Goal: Task Accomplishment & Management: Complete application form

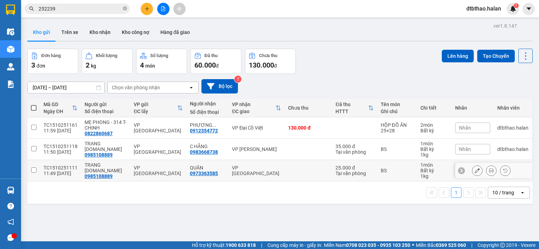
click at [33, 172] on input "checkbox" at bounding box center [33, 170] width 5 height 5
checkbox input "true"
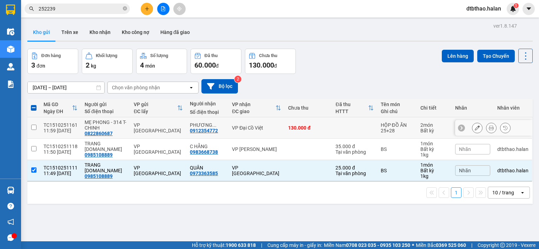
click at [33, 128] on input "checkbox" at bounding box center [33, 127] width 5 height 5
checkbox input "true"
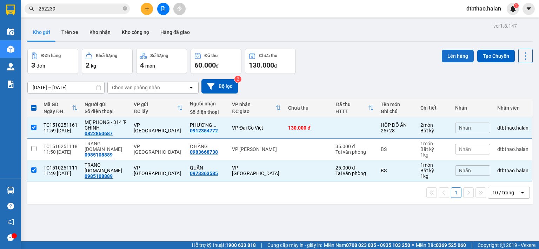
click at [444, 55] on button "Lên hàng" at bounding box center [458, 56] width 32 height 13
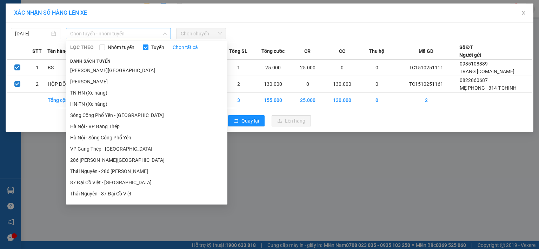
click at [130, 34] on span "Chọn tuyến - nhóm tuyến" at bounding box center [118, 33] width 96 height 11
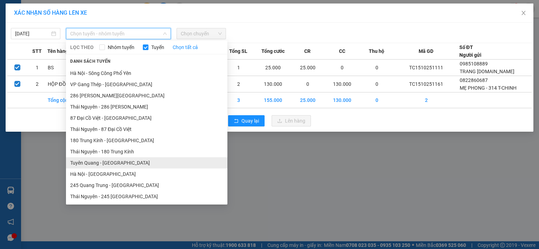
click at [112, 165] on li "Tuyên Quang - [GEOGRAPHIC_DATA]" at bounding box center [146, 163] width 161 height 11
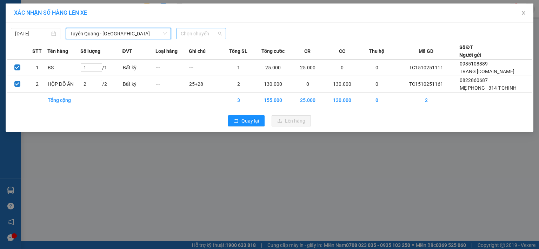
click at [213, 34] on span "Chọn chuyến" at bounding box center [201, 33] width 41 height 11
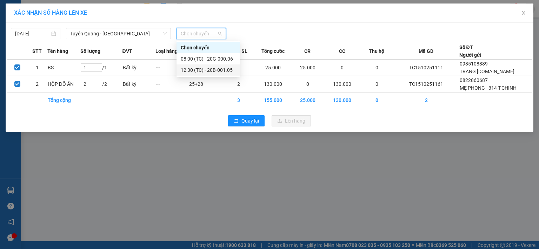
click at [220, 69] on div "12:30 (TC) - 20B-001.05" at bounding box center [208, 70] width 55 height 8
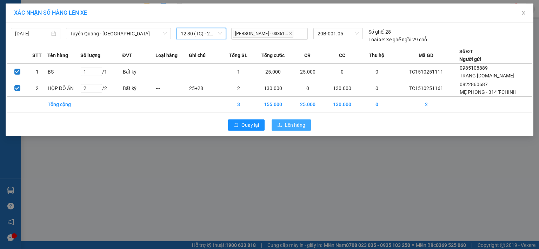
click at [292, 129] on span "Lên hàng" at bounding box center [295, 125] width 20 height 8
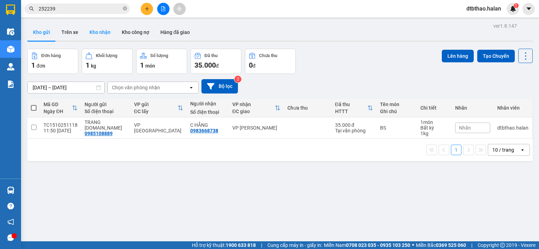
click at [100, 32] on button "Kho nhận" at bounding box center [100, 32] width 32 height 17
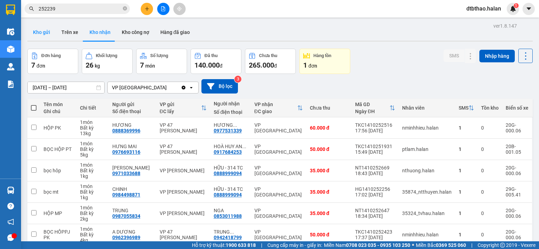
click at [38, 31] on button "Kho gửi" at bounding box center [41, 32] width 28 height 17
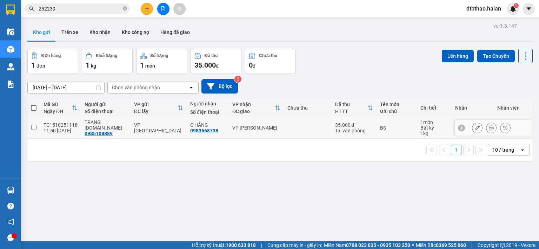
click at [31, 128] on input "checkbox" at bounding box center [33, 127] width 5 height 5
checkbox input "true"
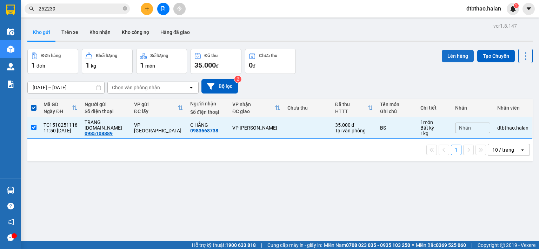
click at [456, 55] on button "Lên hàng" at bounding box center [458, 56] width 32 height 13
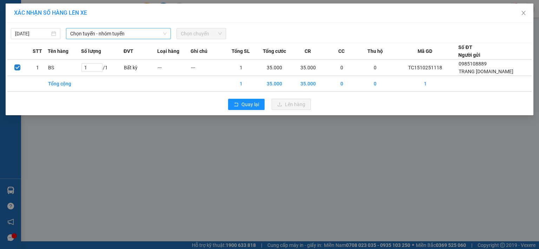
click at [100, 32] on span "Chọn tuyến - nhóm tuyến" at bounding box center [118, 33] width 96 height 11
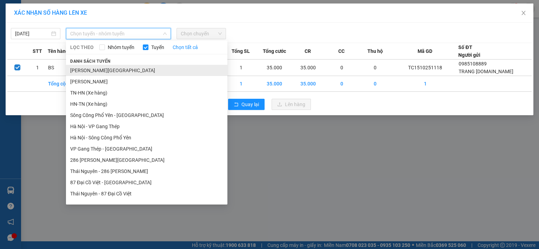
click at [112, 73] on li "[PERSON_NAME][GEOGRAPHIC_DATA]" at bounding box center [146, 70] width 161 height 11
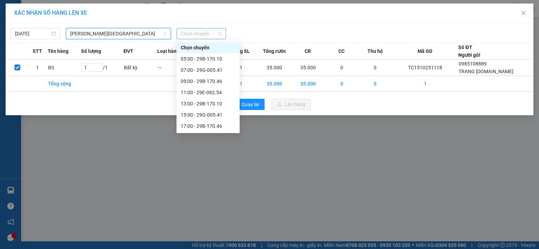
click at [198, 34] on span "Chọn chuyến" at bounding box center [201, 33] width 41 height 11
click at [210, 104] on div "13:00 - 29B-170.10" at bounding box center [208, 104] width 55 height 8
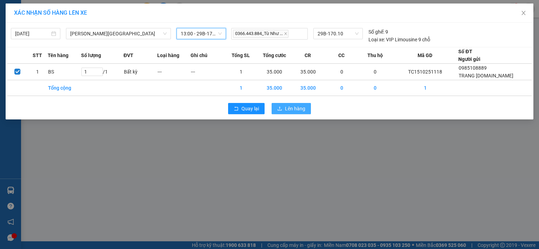
click at [286, 111] on span "Lên hàng" at bounding box center [295, 109] width 20 height 8
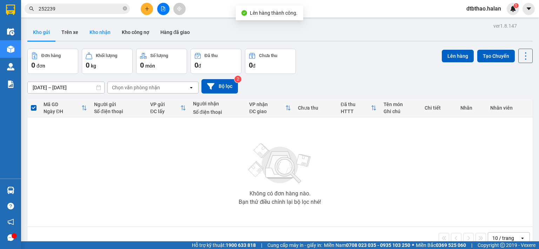
click at [90, 32] on button "Kho nhận" at bounding box center [100, 32] width 32 height 17
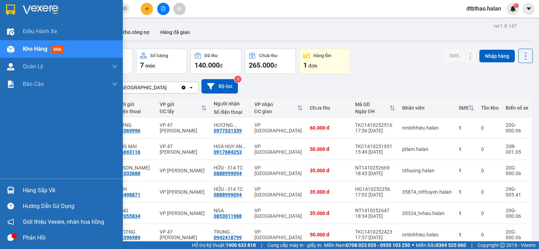
click at [21, 191] on div "Hàng sắp về" at bounding box center [61, 191] width 123 height 16
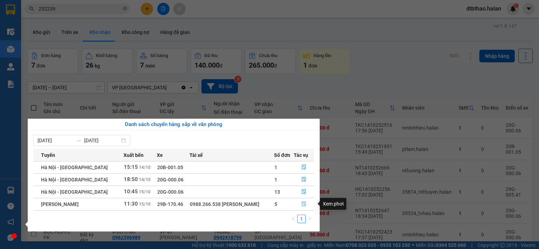
click at [302, 205] on icon "file-done" at bounding box center [304, 204] width 4 height 5
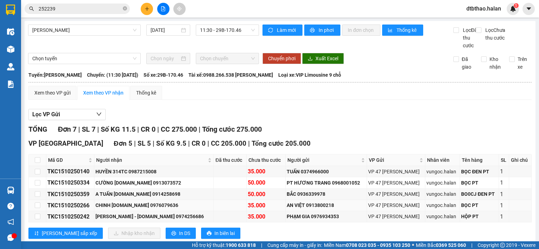
scroll to position [35, 0]
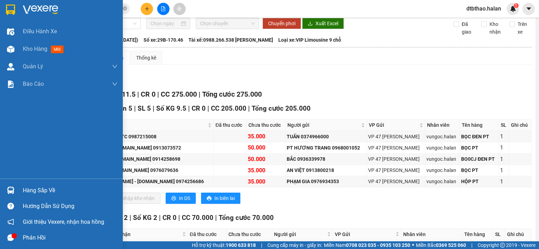
click at [35, 192] on div "Hàng sắp về" at bounding box center [70, 191] width 95 height 11
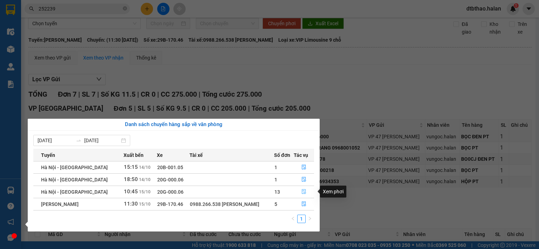
click at [302, 192] on icon "file-done" at bounding box center [303, 191] width 5 height 5
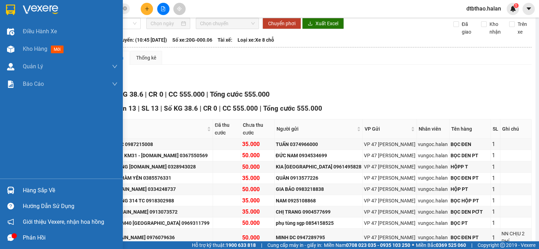
click at [30, 193] on div "Hàng sắp về" at bounding box center [70, 191] width 95 height 11
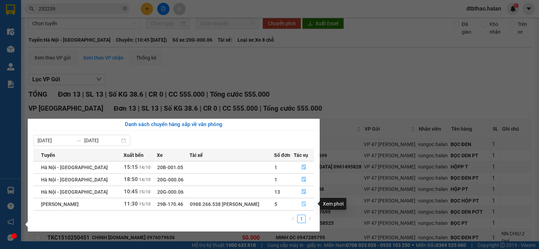
click at [305, 202] on icon "file-done" at bounding box center [303, 204] width 5 height 5
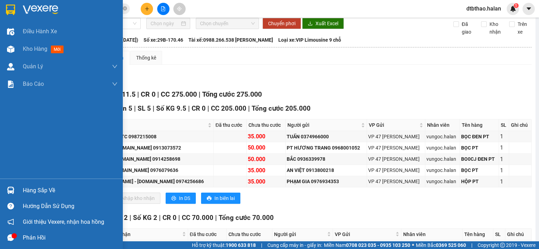
click at [34, 190] on div "Hàng sắp về" at bounding box center [70, 191] width 95 height 11
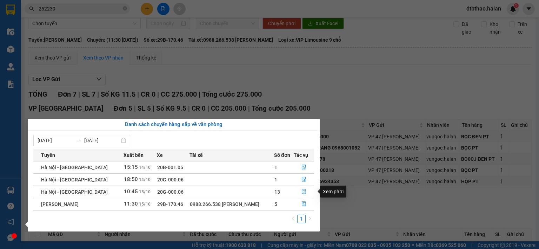
click at [302, 191] on icon "file-done" at bounding box center [303, 191] width 5 height 5
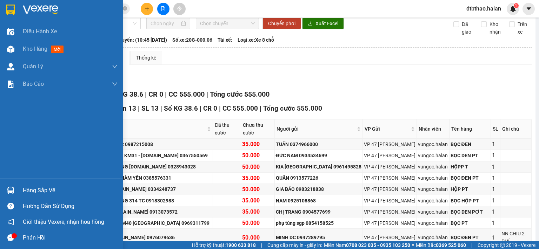
click at [53, 191] on div "Hàng sắp về" at bounding box center [70, 191] width 95 height 11
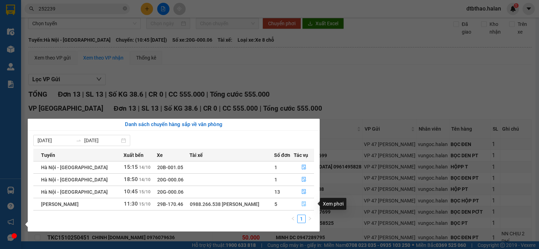
click at [303, 204] on icon "file-done" at bounding box center [303, 204] width 5 height 5
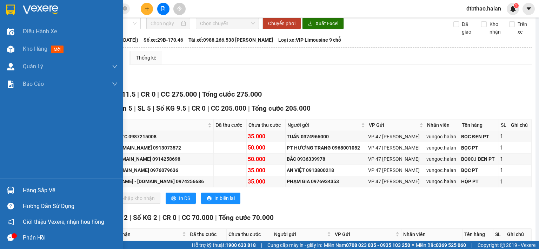
click at [29, 189] on div "Hàng sắp về" at bounding box center [70, 191] width 95 height 11
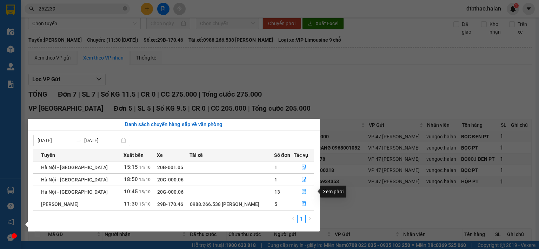
click at [302, 192] on icon "file-done" at bounding box center [303, 191] width 5 height 5
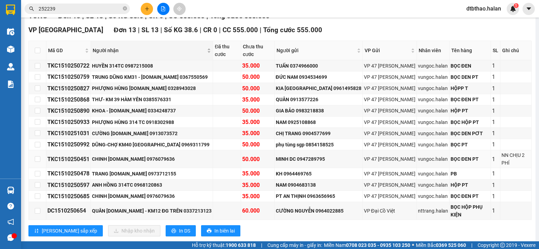
scroll to position [8, 0]
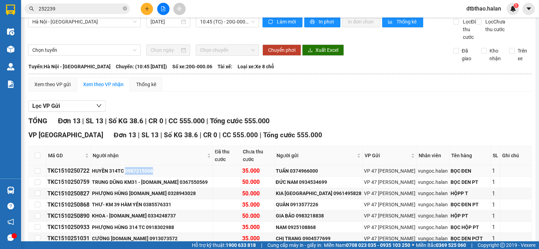
drag, startPoint x: 128, startPoint y: 171, endPoint x: 163, endPoint y: 171, distance: 34.7
click at [163, 171] on div "HUYỀN 314TC 0987215008" at bounding box center [152, 171] width 120 height 8
copy div "0987215008"
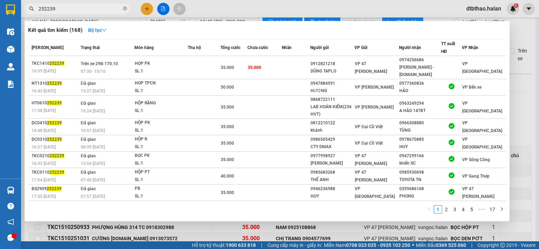
drag, startPoint x: 61, startPoint y: 10, endPoint x: 24, endPoint y: 10, distance: 37.5
click at [24, 10] on div "252239" at bounding box center [68, 9] width 137 height 11
paste input "0987215008"
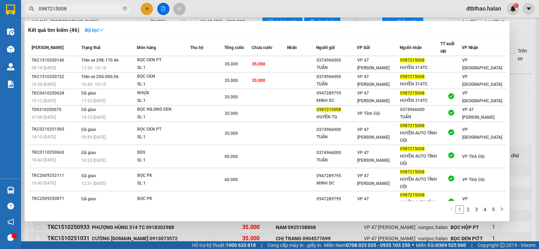
type input "0987215008"
click at [145, 8] on div at bounding box center [269, 124] width 539 height 249
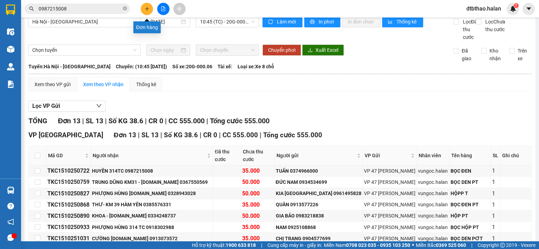
click at [147, 7] on icon "plus" at bounding box center [147, 8] width 5 height 5
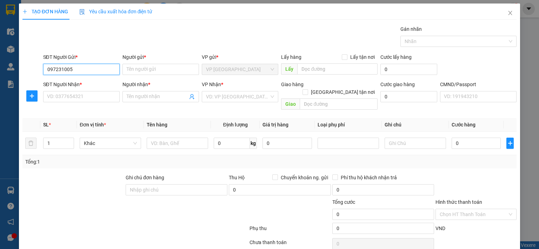
type input "0972310053"
click at [101, 85] on div "0972310053 - TOAN - 314 T.CHINH" at bounding box center [85, 83] width 76 height 8
type input "TOAN - 314 T.CHINH"
type input "0972310053"
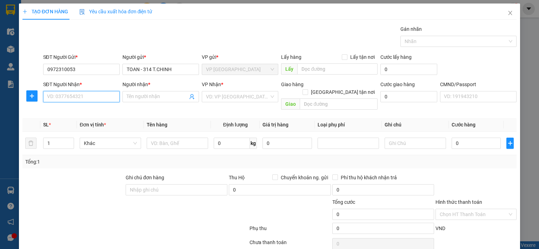
click at [101, 96] on input "SĐT Người Nhận *" at bounding box center [81, 96] width 76 height 11
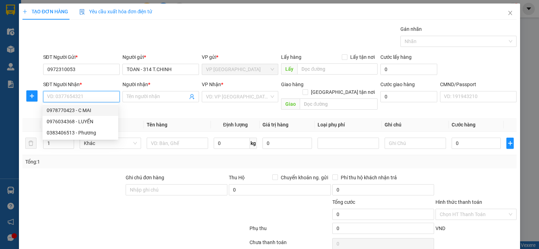
click at [76, 112] on div "0978770423 - C MAI" at bounding box center [80, 111] width 67 height 8
type input "0978770423"
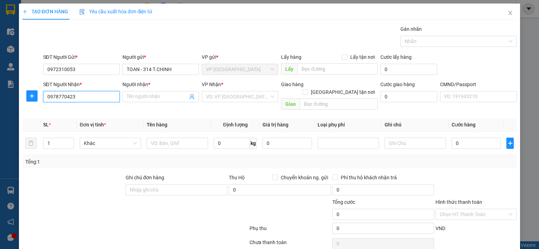
type input "C MAI"
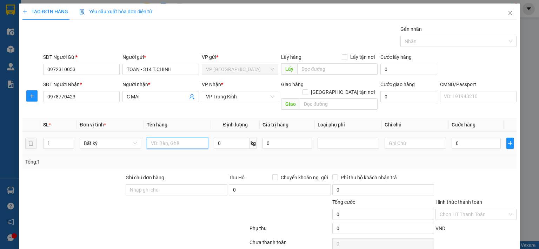
click at [181, 139] on input "text" at bounding box center [177, 143] width 61 height 11
type input "XỐP MẬT ONG"
click at [230, 138] on input "0" at bounding box center [232, 143] width 36 height 11
type input "7"
drag, startPoint x: 485, startPoint y: 137, endPoint x: 485, endPoint y: 141, distance: 3.5
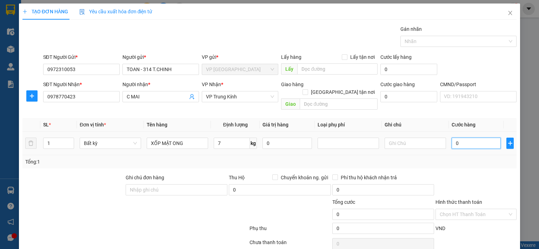
click at [485, 138] on input "0" at bounding box center [476, 143] width 49 height 11
type input "50.000"
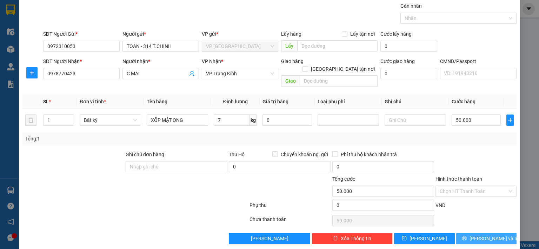
click at [482, 235] on span "[PERSON_NAME] và In" at bounding box center [493, 239] width 49 height 8
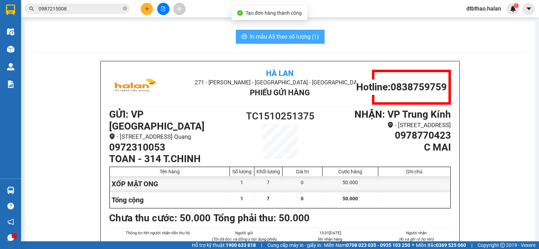
click at [302, 38] on span "In mẫu A5 theo số lượng (1)" at bounding box center [284, 36] width 69 height 9
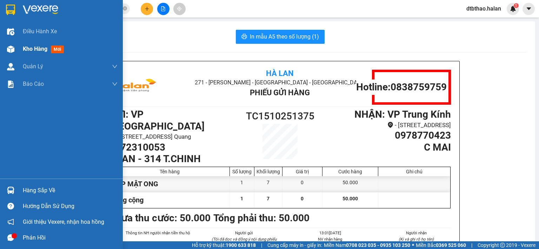
click at [38, 52] on span "Kho hàng" at bounding box center [35, 49] width 25 height 7
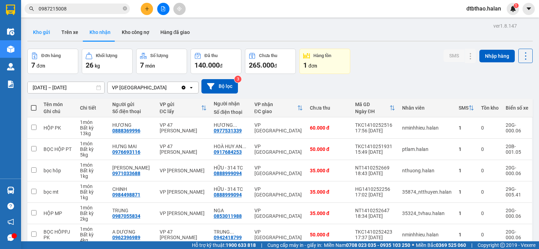
click at [45, 32] on button "Kho gửi" at bounding box center [41, 32] width 28 height 17
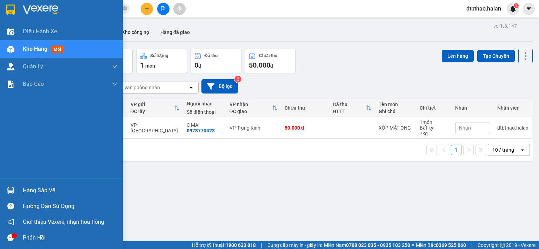
click at [30, 191] on div "Hàng sắp về" at bounding box center [70, 191] width 95 height 11
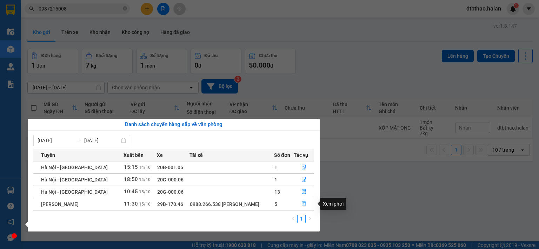
click at [302, 205] on icon "file-done" at bounding box center [303, 204] width 5 height 5
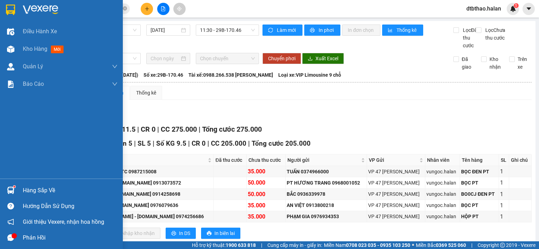
click at [34, 185] on div "Hàng sắp về" at bounding box center [61, 191] width 123 height 16
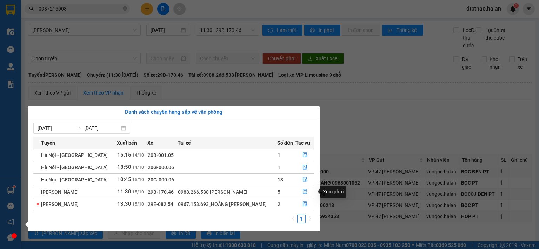
click at [305, 192] on icon "file-done" at bounding box center [305, 192] width 4 height 5
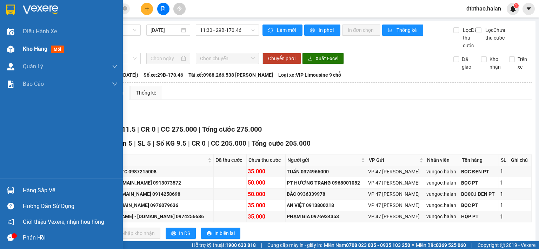
click at [41, 49] on span "Kho hàng" at bounding box center [35, 49] width 25 height 7
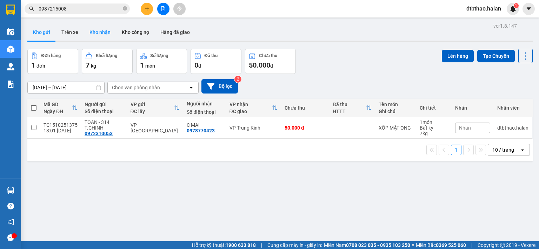
click at [100, 29] on button "Kho nhận" at bounding box center [100, 32] width 32 height 17
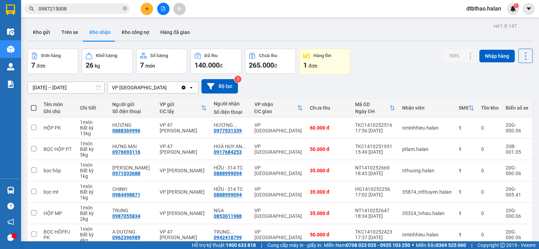
scroll to position [53, 0]
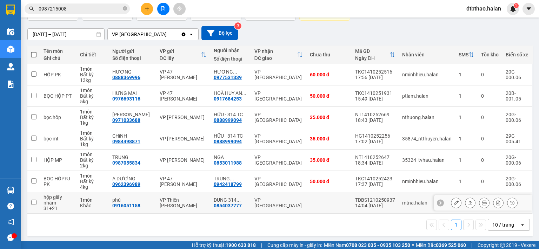
click at [454, 202] on icon at bounding box center [456, 203] width 5 height 5
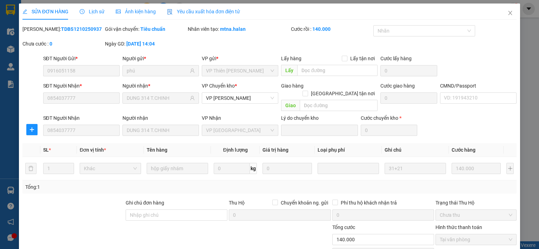
type input "0916051158"
type input "phú"
type input "0854037777"
type input "DUNG 314 T.CHINH"
type input "0"
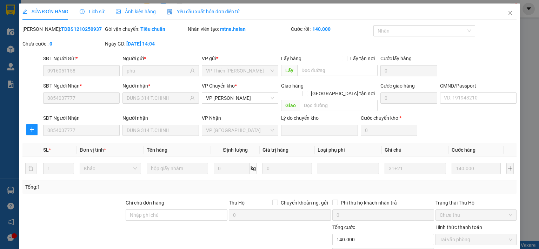
type input "140.000"
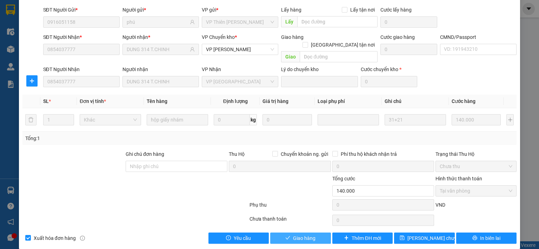
click at [306, 235] on span "Giao hàng" at bounding box center [304, 239] width 22 height 8
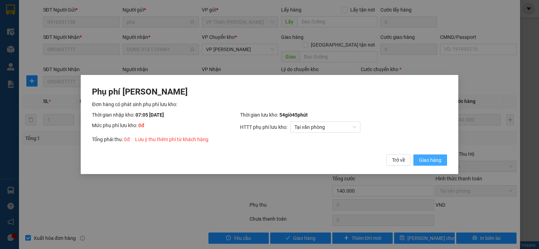
click at [418, 160] on button "Giao hàng" at bounding box center [430, 160] width 34 height 11
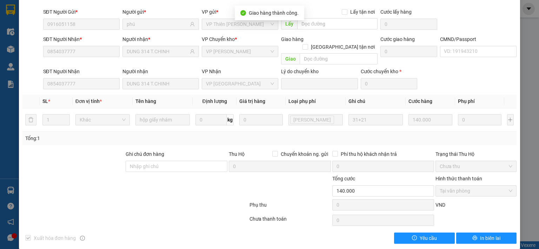
scroll to position [0, 0]
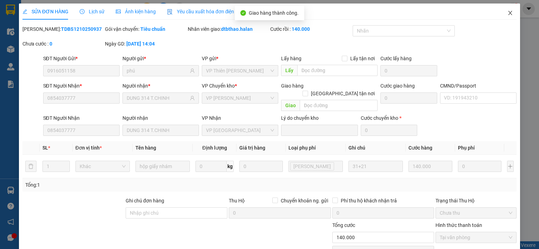
click at [507, 12] on icon "close" at bounding box center [510, 13] width 6 height 6
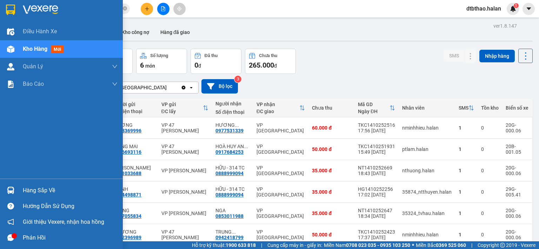
click at [32, 192] on div "Hàng sắp về" at bounding box center [70, 191] width 95 height 11
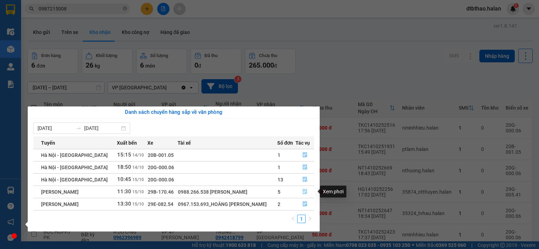
click at [305, 192] on icon "file-done" at bounding box center [304, 191] width 5 height 5
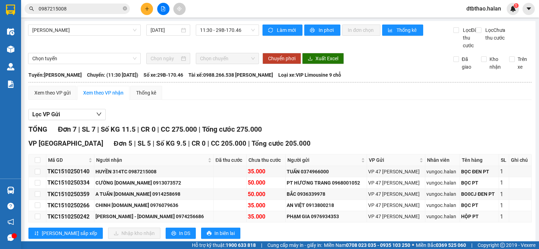
scroll to position [70, 0]
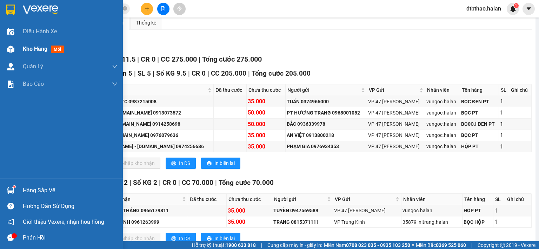
click at [38, 51] on span "Kho hàng" at bounding box center [35, 49] width 25 height 7
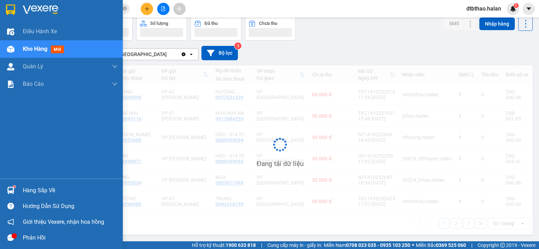
scroll to position [38, 0]
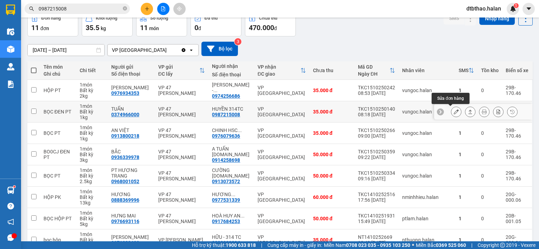
click at [454, 112] on icon at bounding box center [456, 111] width 5 height 5
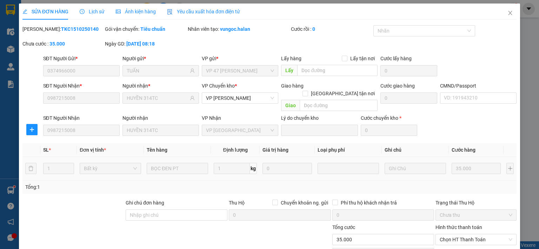
type input "0374966000"
type input "TUẤN"
type input "0987215008"
type input "HUYỀN 314TC"
type input "0"
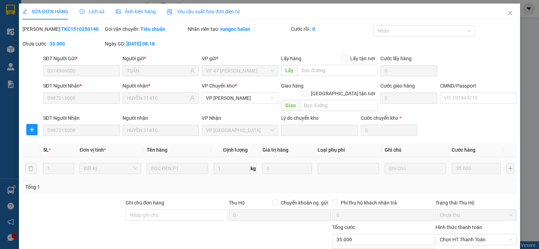
type input "35.000"
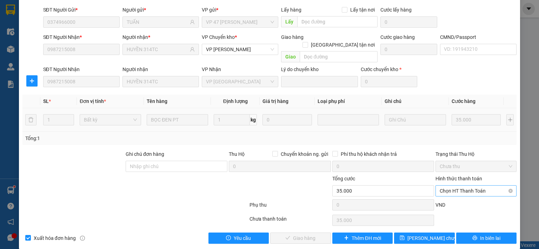
click at [444, 186] on span "Chọn HT Thanh Toán" at bounding box center [476, 191] width 73 height 11
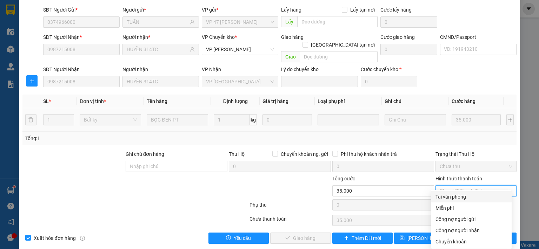
click at [448, 196] on div "Tại văn phòng" at bounding box center [471, 197] width 72 height 8
type input "0"
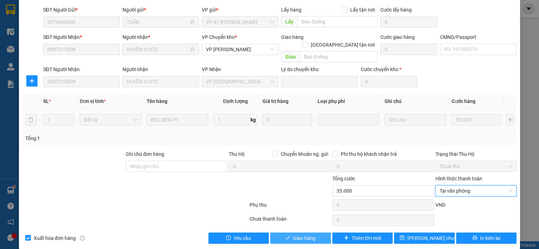
click at [302, 235] on span "Giao hàng" at bounding box center [304, 239] width 22 height 8
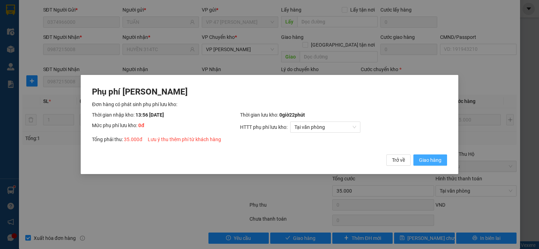
click at [421, 161] on span "Giao hàng" at bounding box center [430, 160] width 22 height 8
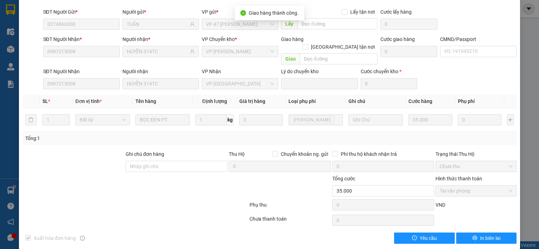
scroll to position [0, 0]
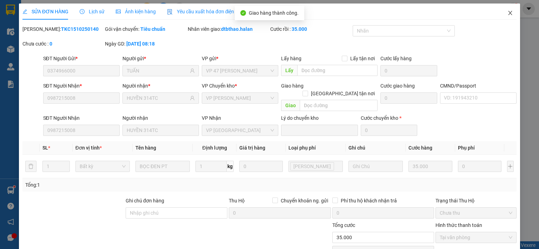
click at [507, 13] on icon "close" at bounding box center [510, 13] width 6 height 6
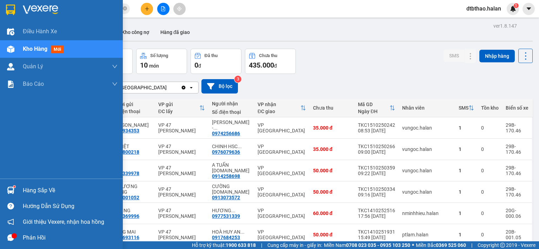
click at [34, 193] on div "Hàng sắp về" at bounding box center [70, 191] width 95 height 11
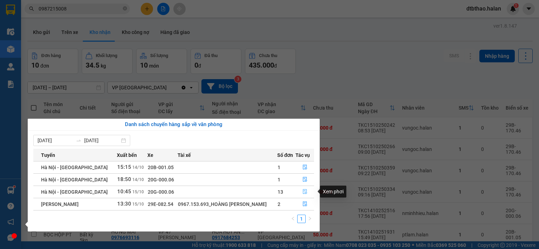
click at [306, 192] on icon "file-done" at bounding box center [304, 191] width 5 height 5
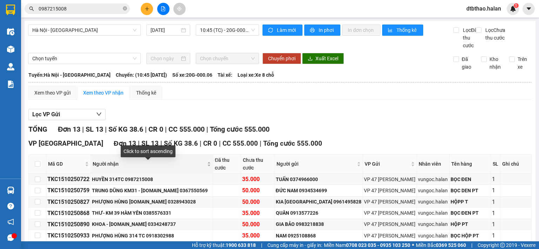
scroll to position [35, 0]
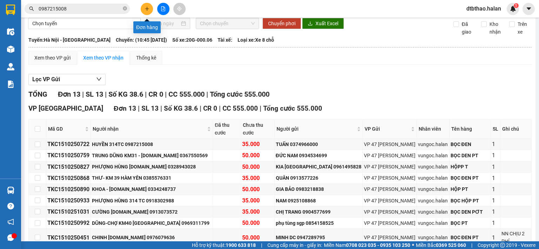
click at [151, 8] on button at bounding box center [147, 9] width 12 height 12
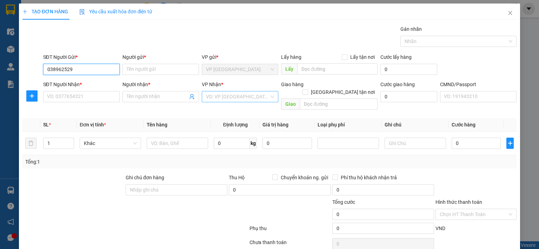
type input "0389625295"
click at [103, 83] on div "0389625295 - [PERSON_NAME]-314T.C" at bounding box center [90, 83] width 86 height 8
type input "KHÁNH MITSU-314T.C"
type input "0389625295"
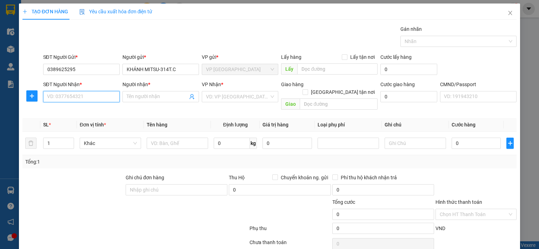
click at [107, 96] on input "SĐT Người Nhận *" at bounding box center [81, 96] width 76 height 11
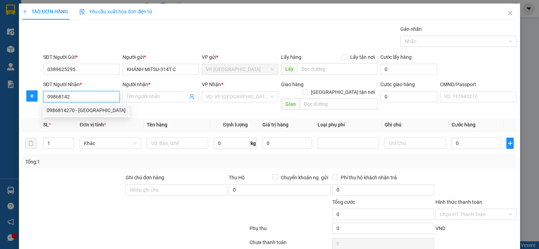
click at [81, 111] on div "0986814270 - [GEOGRAPHIC_DATA]" at bounding box center [86, 111] width 79 height 8
type input "0986814270"
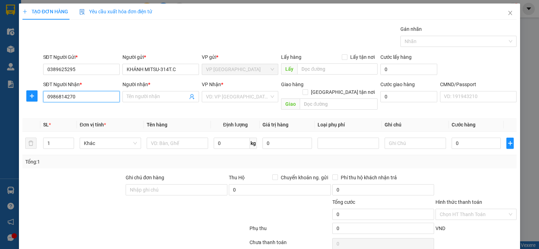
type input "Nga"
type input "0986814270"
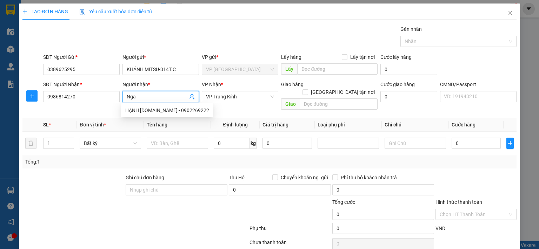
drag, startPoint x: 141, startPoint y: 95, endPoint x: 123, endPoint y: 98, distance: 17.7
click at [123, 98] on span "Nga" at bounding box center [160, 96] width 76 height 11
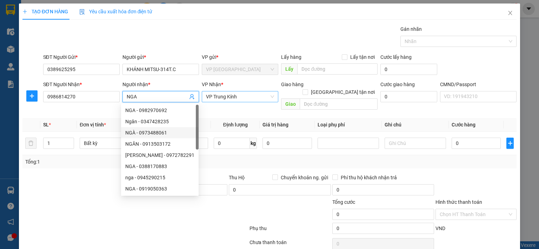
click at [250, 99] on span "VP Trung Kính" at bounding box center [240, 97] width 68 height 11
type input "NGA"
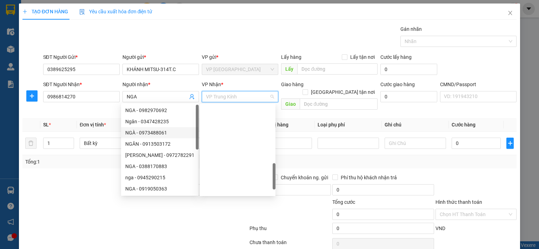
scroll to position [244, 0]
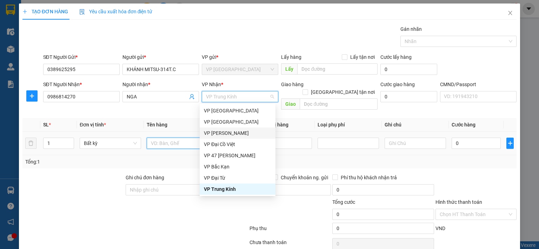
click at [167, 138] on input "text" at bounding box center [177, 143] width 61 height 11
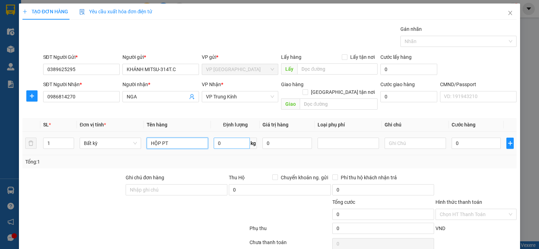
type input "HỘP PT"
click at [229, 138] on input "0" at bounding box center [232, 143] width 36 height 11
type input "12"
click at [300, 138] on input "0" at bounding box center [286, 143] width 49 height 11
type input "60.000"
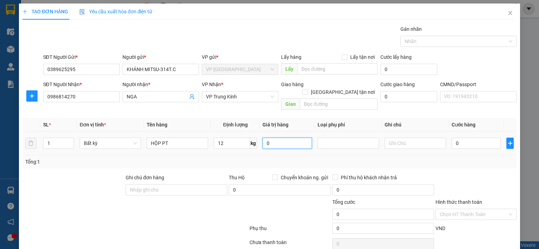
type input "60.000"
click at [232, 138] on input "12" at bounding box center [232, 143] width 36 height 11
type input "17"
click at [355, 141] on div at bounding box center [348, 143] width 61 height 14
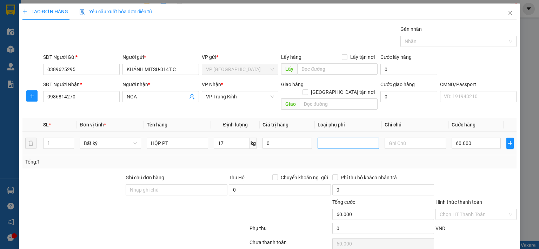
type input "65.000"
click at [228, 138] on input "17" at bounding box center [232, 143] width 36 height 11
click at [400, 138] on input "text" at bounding box center [415, 143] width 61 height 11
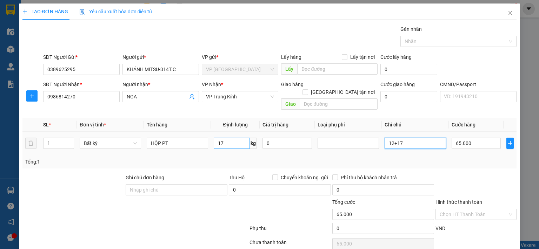
type input "12+17"
drag, startPoint x: 226, startPoint y: 138, endPoint x: 232, endPoint y: 140, distance: 6.8
click at [226, 138] on input "17" at bounding box center [232, 143] width 36 height 11
type input "0"
click at [469, 138] on input "65.000" at bounding box center [476, 143] width 49 height 11
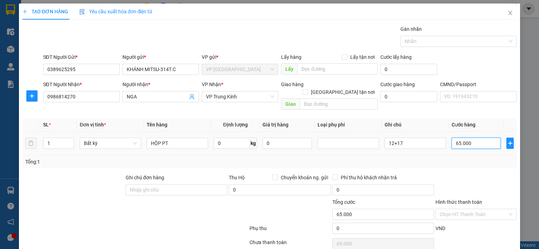
type input "0"
type input "01"
type input "1"
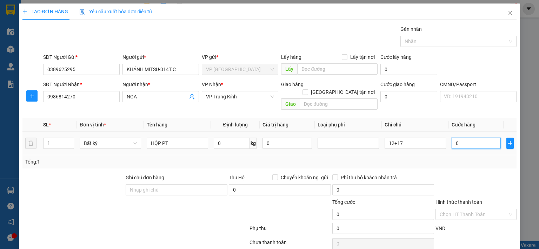
type input "1"
type input "012"
type input "12"
type input "0.125"
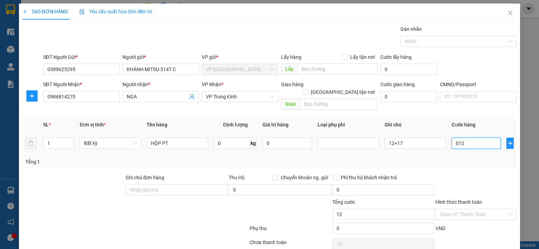
type input "125"
type input "1"
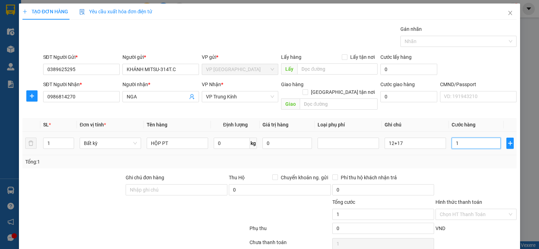
type input "12"
type input "125"
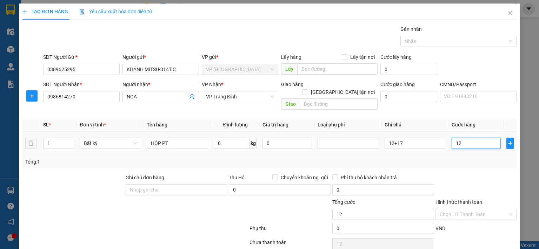
type input "125"
type input "12"
type input "1"
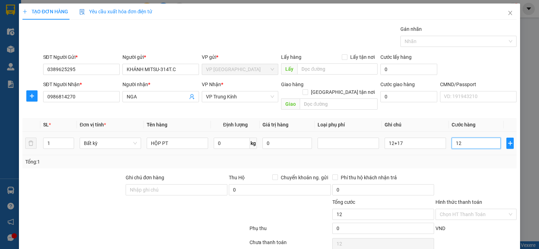
type input "1"
type input "11"
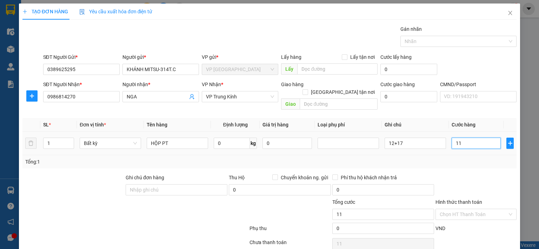
type input "115"
type input "1.150"
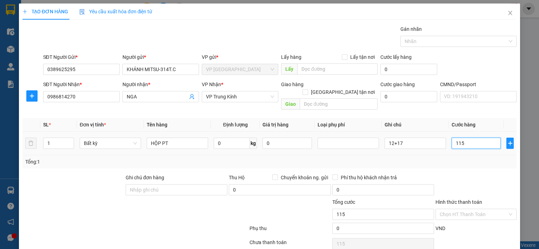
type input "1.150"
type input "11.500"
type input "115.000"
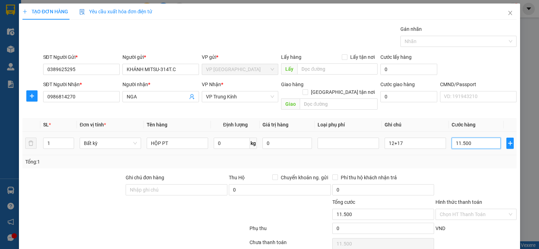
type input "115.000"
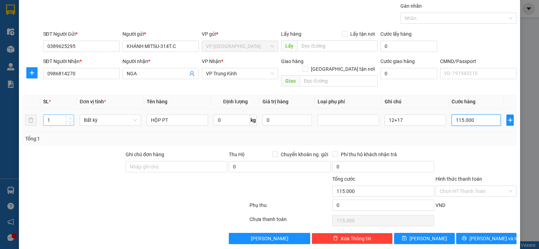
type input "115.000"
click at [70, 118] on icon "up" at bounding box center [70, 119] width 2 height 2
type input "2"
click at [69, 118] on icon "up" at bounding box center [70, 119] width 2 height 2
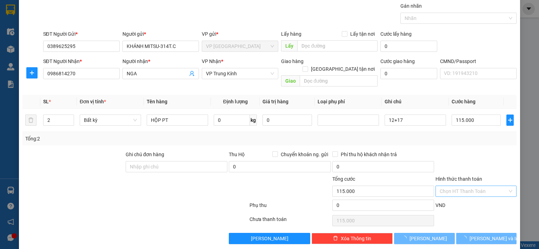
click at [465, 186] on input "Hình thức thanh toán" at bounding box center [474, 191] width 68 height 11
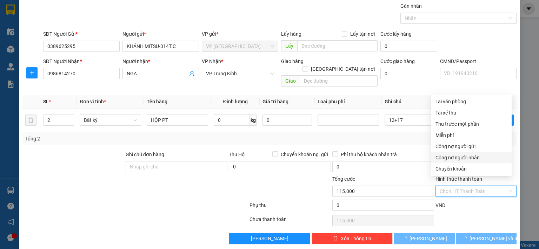
type input "0"
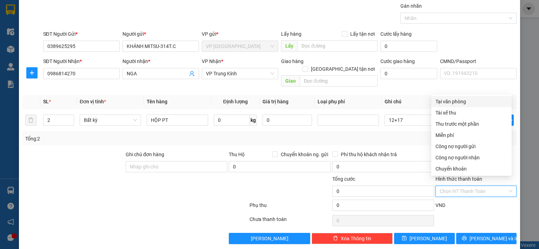
click at [468, 102] on div "Tại văn phòng" at bounding box center [471, 102] width 72 height 8
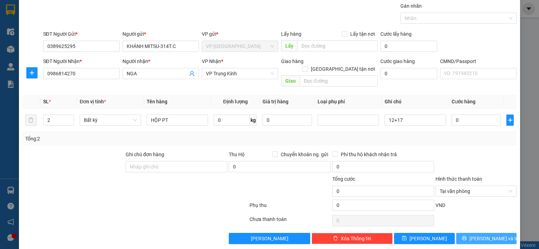
click at [466, 236] on icon "printer" at bounding box center [464, 238] width 5 height 5
click at [473, 115] on input "0" at bounding box center [476, 120] width 49 height 11
type input "1"
type input "11"
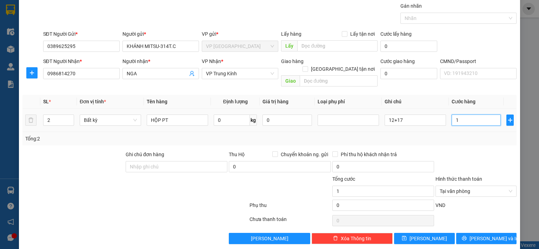
type input "11"
type input "115"
type input "1.150"
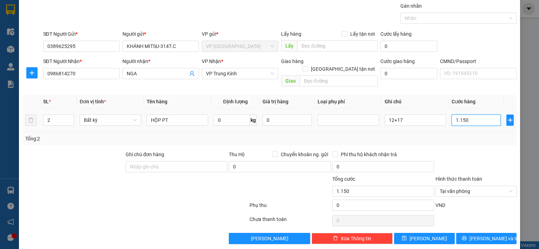
type input "11.500"
type input "115.000"
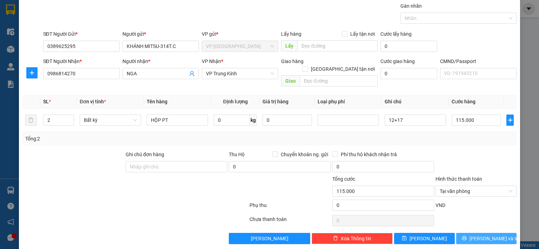
click at [477, 235] on span "[PERSON_NAME] và In" at bounding box center [493, 239] width 49 height 8
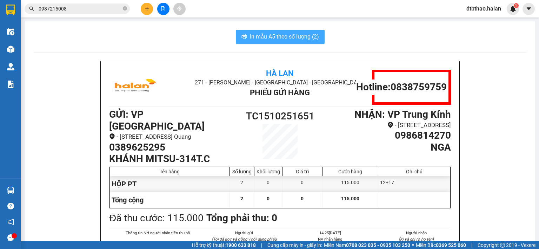
click at [299, 35] on span "In mẫu A5 theo số lượng (2)" at bounding box center [284, 36] width 69 height 9
click at [146, 8] on icon "plus" at bounding box center [147, 8] width 5 height 5
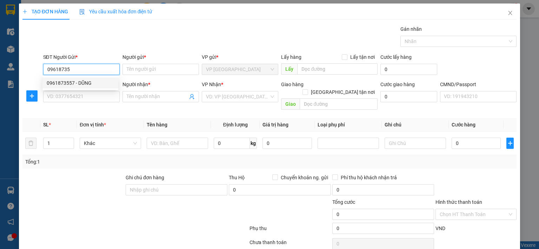
click at [77, 86] on div "0961873557 - DŨNG" at bounding box center [80, 83] width 67 height 8
type input "0961873557"
type input "DŨNG"
type input "0961873557"
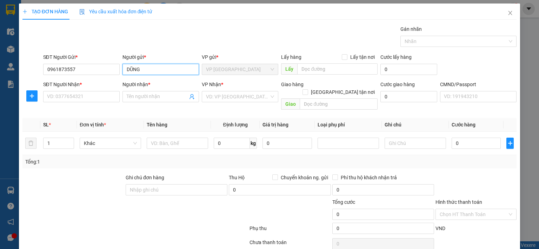
click at [148, 67] on input "DŨNG" at bounding box center [160, 69] width 76 height 11
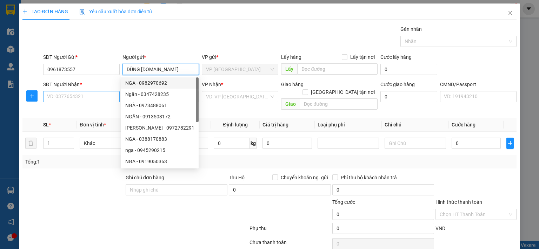
type input "DŨNG [DOMAIN_NAME]"
click at [76, 99] on input "SĐT Người Nhận *" at bounding box center [81, 96] width 76 height 11
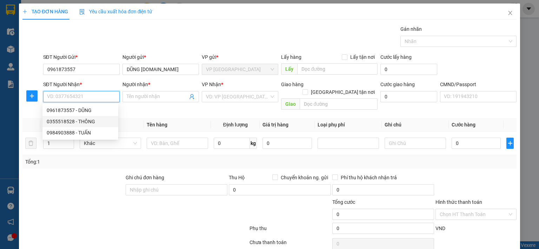
click at [89, 123] on div "0355518528 - THÔNG" at bounding box center [80, 122] width 67 height 8
type input "0355518528"
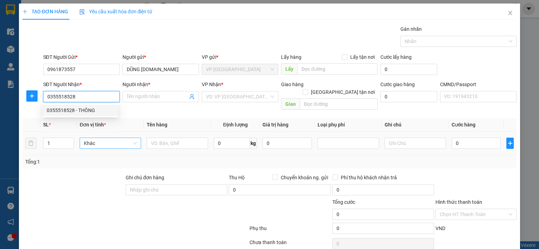
type input "THÔNG"
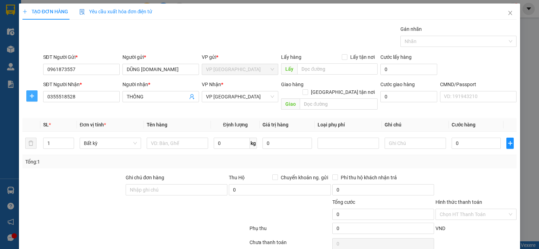
click at [28, 97] on span "plus" at bounding box center [32, 96] width 11 height 6
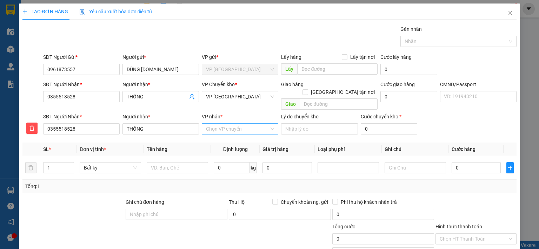
click at [244, 124] on input "VP nhận *" at bounding box center [237, 129] width 63 height 11
type input "BẮC"
click at [218, 136] on div "VP [GEOGRAPHIC_DATA]" at bounding box center [237, 136] width 67 height 8
click at [230, 96] on span "VP [GEOGRAPHIC_DATA]" at bounding box center [240, 97] width 68 height 11
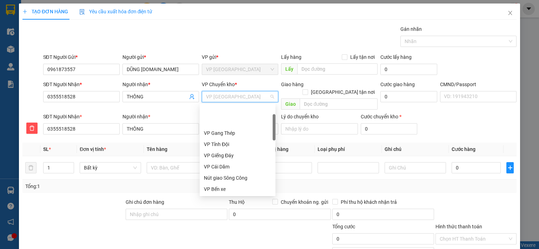
scroll to position [34, 0]
type input "HO"
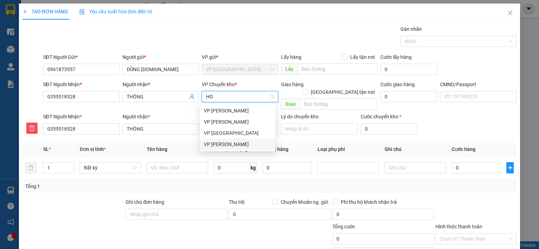
click at [225, 146] on div "VP [PERSON_NAME]" at bounding box center [237, 145] width 67 height 8
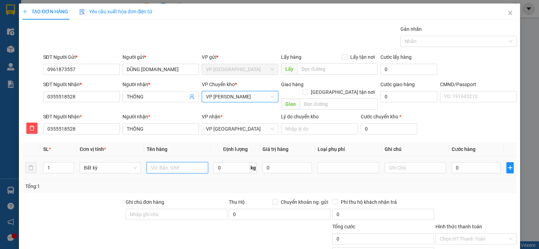
click at [181, 162] on input "text" at bounding box center [177, 167] width 61 height 11
type input "P.B"
click at [481, 162] on input "0" at bounding box center [476, 167] width 49 height 11
type input "3"
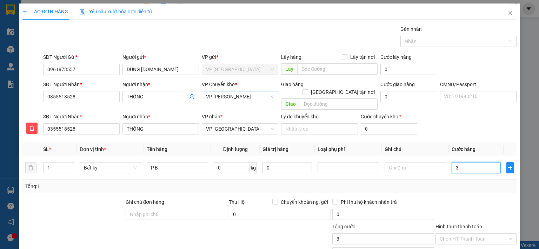
type input "3"
type input "35"
type input "350"
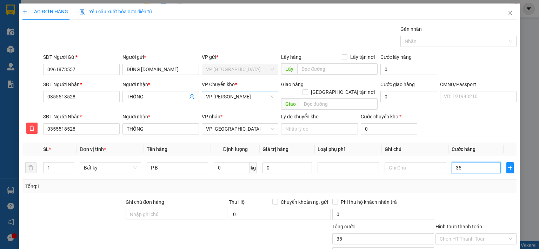
type input "350"
type input "3.500"
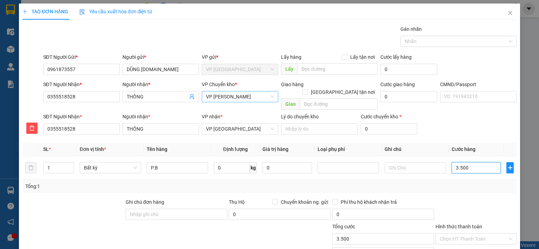
type input "35.000"
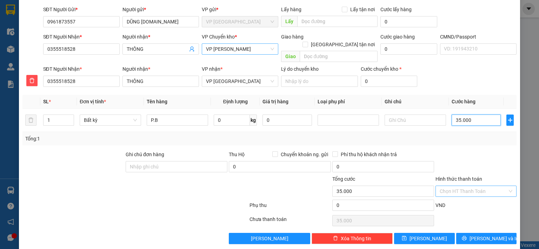
type input "35.000"
click at [458, 186] on input "Hình thức thanh toán" at bounding box center [474, 191] width 68 height 11
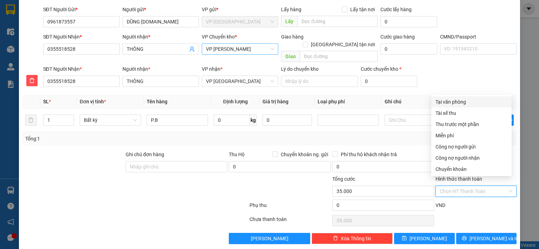
click at [465, 102] on div "Tại văn phòng" at bounding box center [471, 102] width 72 height 8
type input "0"
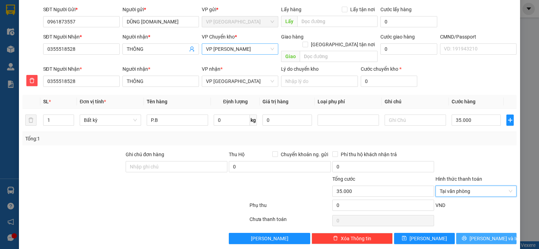
click at [479, 235] on span "[PERSON_NAME] và In" at bounding box center [493, 239] width 49 height 8
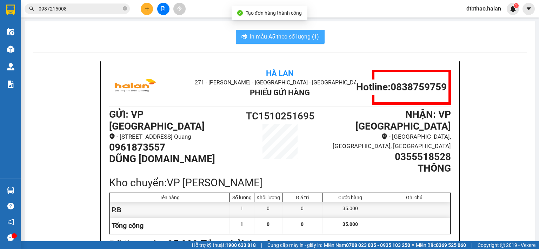
click at [304, 39] on span "In mẫu A5 theo số lượng (1)" at bounding box center [284, 36] width 69 height 9
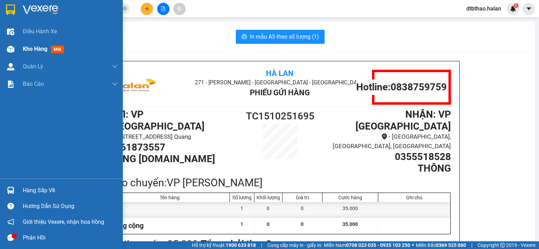
click at [36, 50] on span "Kho hàng" at bounding box center [35, 49] width 25 height 7
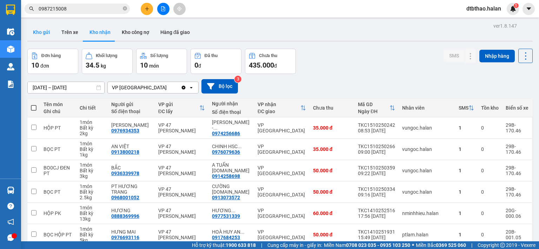
click at [35, 27] on button "Kho gửi" at bounding box center [41, 32] width 28 height 17
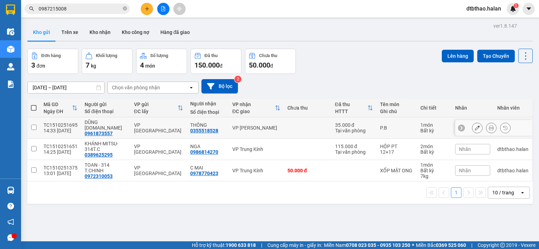
click at [33, 125] on input "checkbox" at bounding box center [33, 127] width 5 height 5
checkbox input "true"
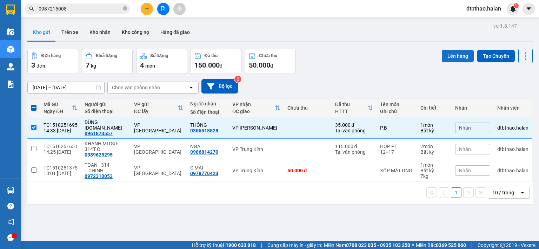
click at [457, 55] on button "Lên hàng" at bounding box center [458, 56] width 32 height 13
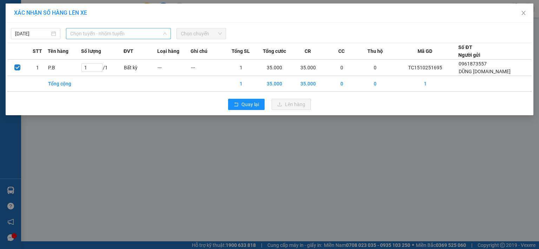
click at [159, 32] on span "Chọn tuyến - nhóm tuyến" at bounding box center [118, 33] width 96 height 11
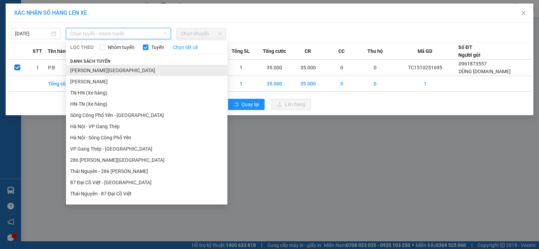
click at [131, 71] on li "[PERSON_NAME][GEOGRAPHIC_DATA]" at bounding box center [146, 70] width 161 height 11
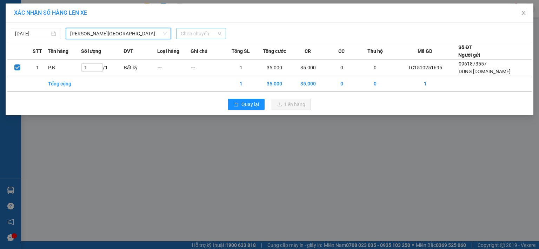
click at [201, 33] on span "Chọn chuyến" at bounding box center [201, 33] width 41 height 11
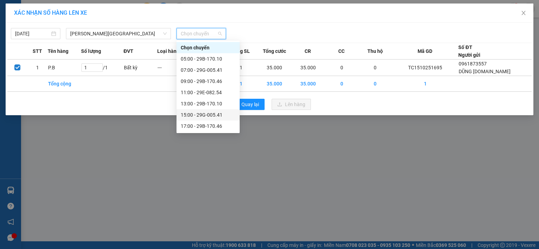
click at [204, 116] on div "15:00 - 29G-005.41" at bounding box center [208, 115] width 55 height 8
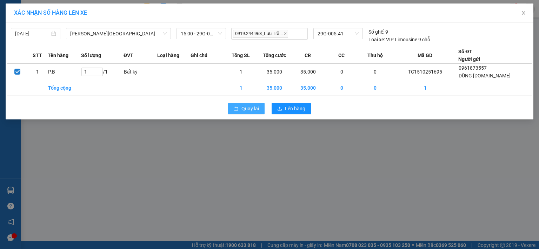
click at [248, 111] on span "Quay lại" at bounding box center [250, 109] width 18 height 8
